Goal: Task Accomplishment & Management: Use online tool/utility

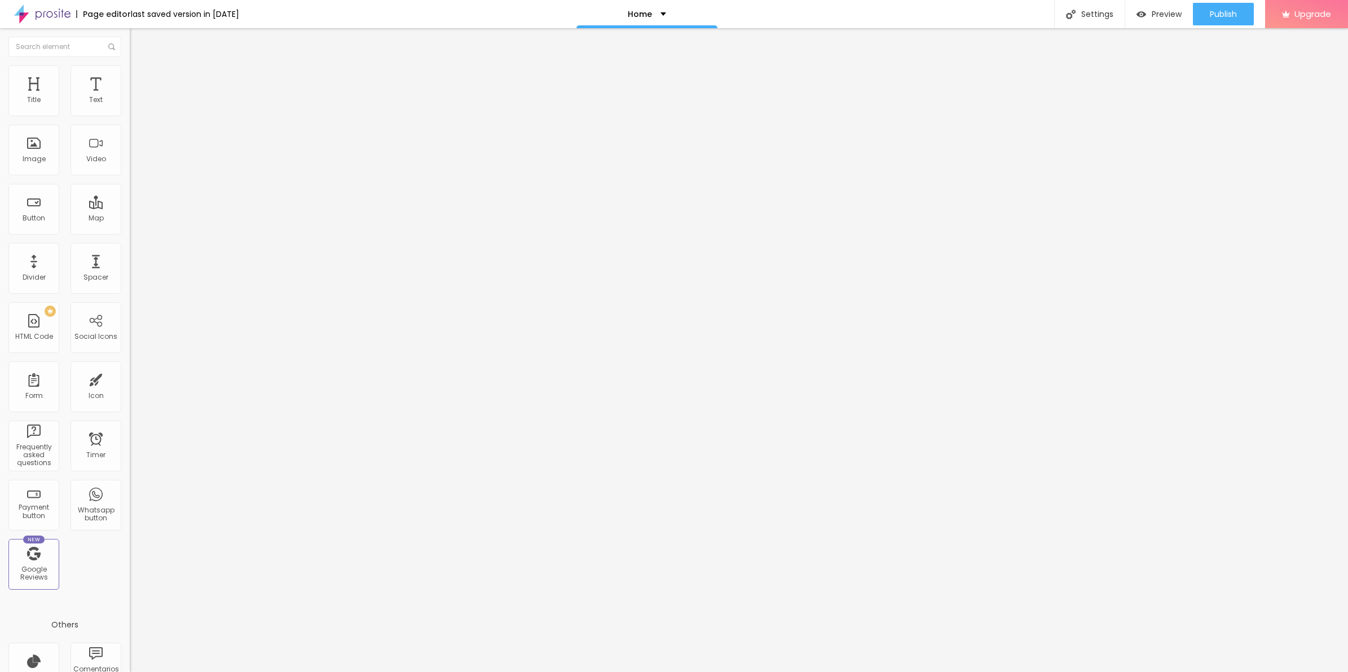
click at [130, 77] on li "Advanced" at bounding box center [195, 82] width 130 height 11
click at [130, 555] on img at bounding box center [133, 558] width 7 height 7
drag, startPoint x: 615, startPoint y: 347, endPoint x: 377, endPoint y: 173, distance: 295.0
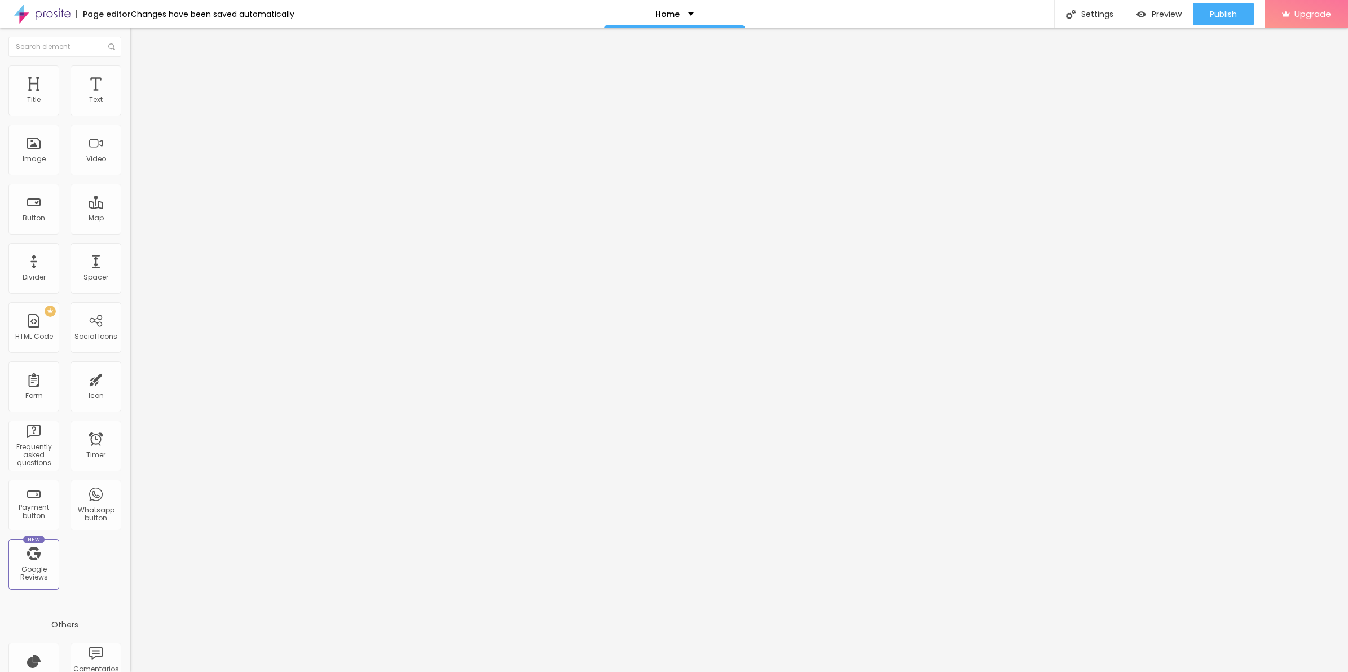
click at [130, 77] on img at bounding box center [135, 82] width 10 height 10
click at [60, 20] on img at bounding box center [42, 14] width 56 height 28
